Goal: Task Accomplishment & Management: Use online tool/utility

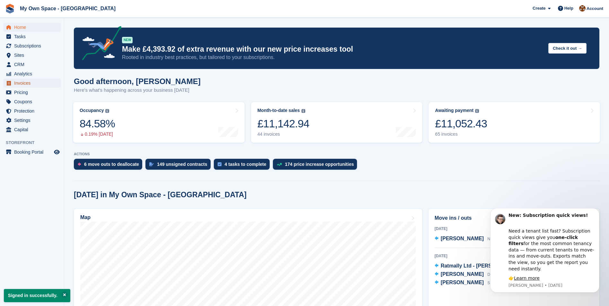
click at [28, 83] on span "Invoices" at bounding box center [33, 83] width 38 height 9
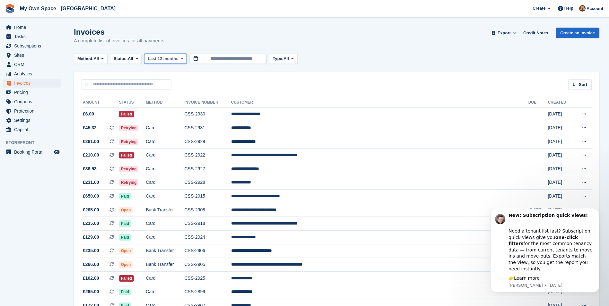
click at [181, 58] on icon at bounding box center [182, 58] width 3 height 4
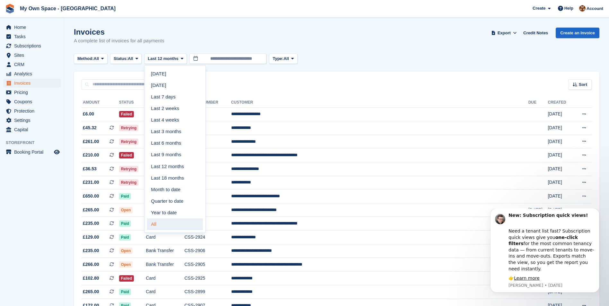
click at [157, 228] on link "All" at bounding box center [175, 224] width 56 height 12
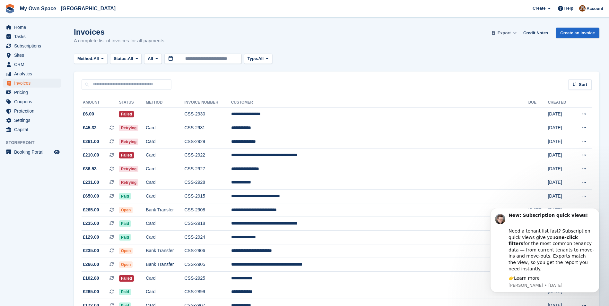
click at [516, 33] on icon at bounding box center [515, 33] width 4 height 4
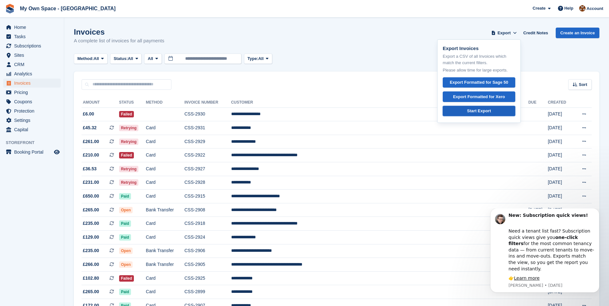
click at [486, 111] on div "Start Export" at bounding box center [479, 111] width 24 height 6
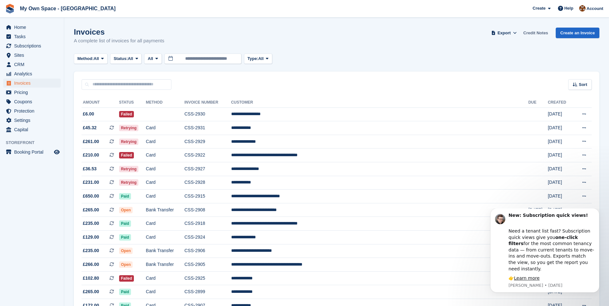
click at [533, 33] on link "Credit Notes" at bounding box center [535, 33] width 30 height 11
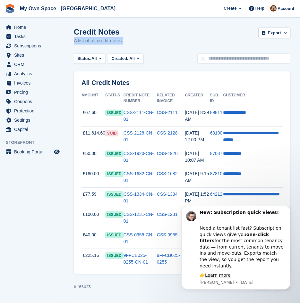
drag, startPoint x: 299, startPoint y: 56, endPoint x: 175, endPoint y: 24, distance: 127.3
click at [175, 24] on section "Credit Notes A list of all credit notes Export Export Credit Notes Export a CSV…" at bounding box center [182, 151] width 236 height 303
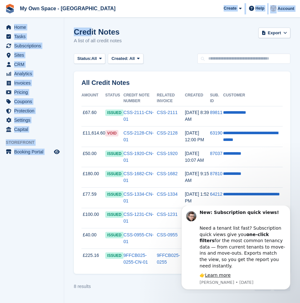
drag, startPoint x: 175, startPoint y: 24, endPoint x: 89, endPoint y: 35, distance: 86.7
click at [89, 35] on div "My Own Space - Nottingham Create Subscription Invoice Contact Deal Discount Pag…" at bounding box center [150, 151] width 300 height 303
